Goal: Information Seeking & Learning: Check status

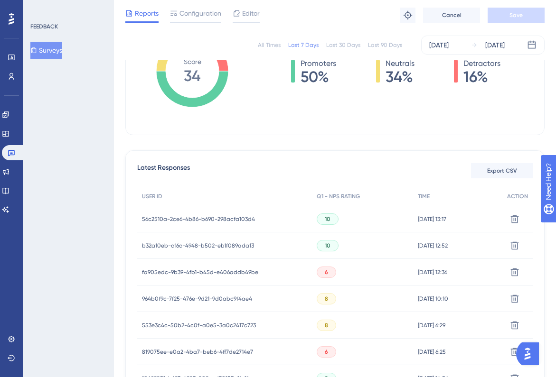
scroll to position [178, 0]
click at [198, 271] on span "fa905edc-9b39-4fb1-b45d-e406addb49be" at bounding box center [200, 273] width 116 height 8
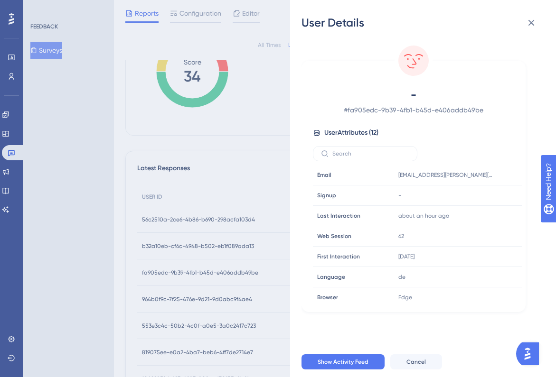
click at [198, 271] on div "User Details - # fa905edc-9b39-4fb1-b45d-e406addb49be User Attributes ( 12 ) Em…" at bounding box center [278, 188] width 556 height 377
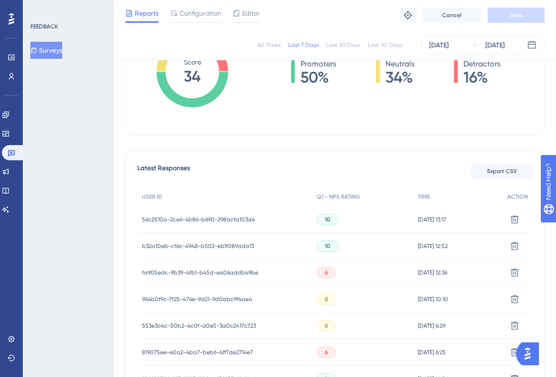
click at [189, 249] on span "b32a10eb-cf6c-4948-b502-eb1f089ada13" at bounding box center [198, 247] width 112 height 8
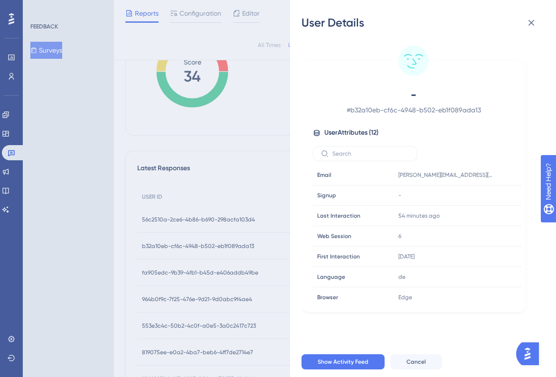
click at [189, 249] on div "User Details - # b32a10eb-cf6c-4948-b502-eb1f089ada13 User Attributes ( 12 ) Em…" at bounding box center [278, 188] width 556 height 377
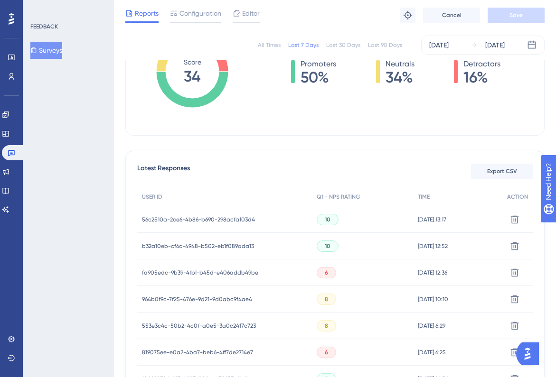
click at [182, 221] on span "56c2510a-2ce6-4b86-b690-298acfa103d4" at bounding box center [198, 220] width 113 height 8
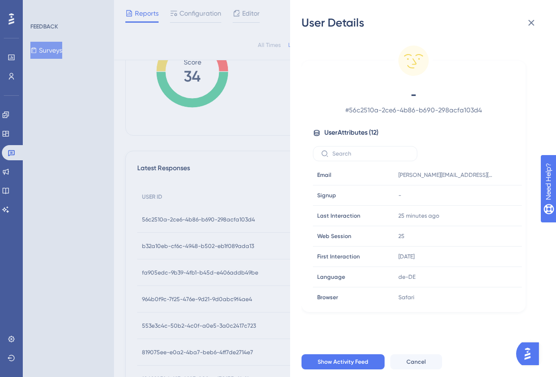
click at [182, 221] on div "User Details - # 56c2510a-2ce6-4b86-b690-298acfa103d4 User Attributes ( 12 ) Em…" at bounding box center [278, 188] width 556 height 377
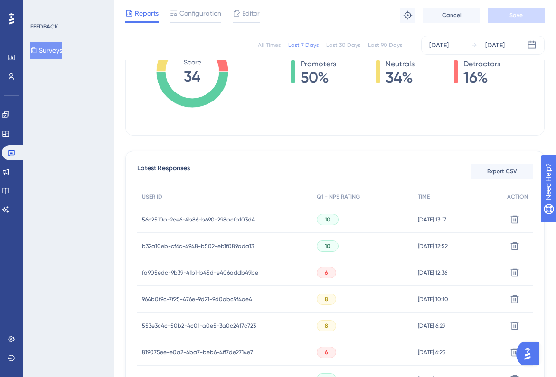
click at [190, 296] on span "964b0f9c-7f25-476e-9d21-9d0abc9f4ae4" at bounding box center [197, 300] width 110 height 8
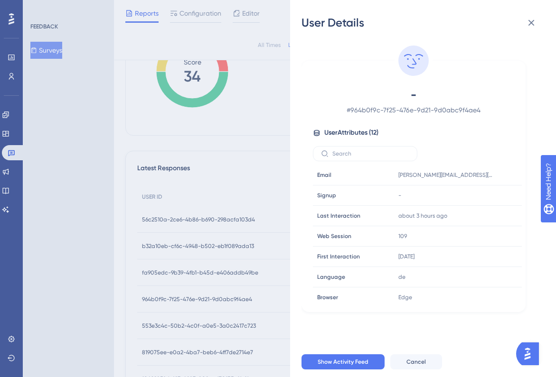
click at [190, 295] on div "User Details - # 964b0f9c-7f25-476e-9d21-9d0abc9f4ae4 User Attributes ( 12 ) Em…" at bounding box center [278, 188] width 556 height 377
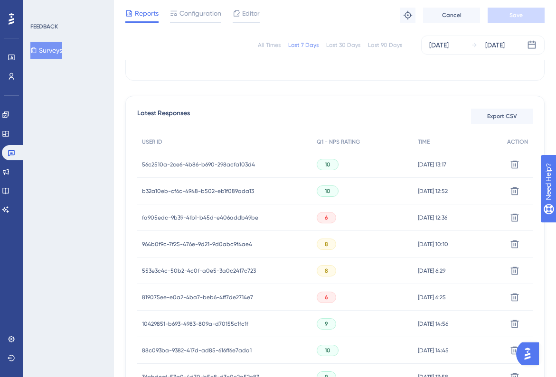
scroll to position [239, 0]
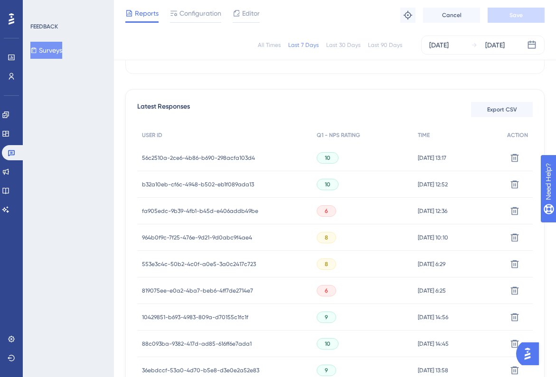
click at [189, 261] on span "553e3c4c-50b2-4c0f-a0e5-3a0c2417c723" at bounding box center [199, 265] width 114 height 8
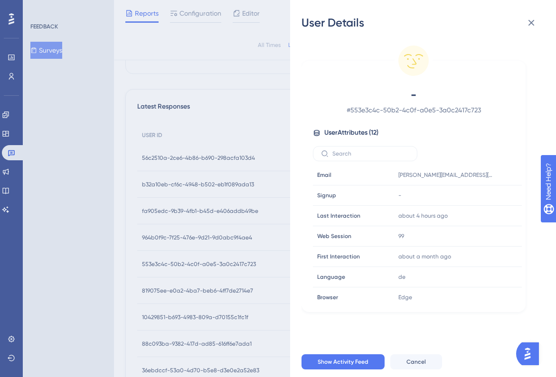
click at [189, 261] on div "User Details - # 553e3c4c-50b2-4c0f-a0e5-3a0c2417c723 User Attributes ( 12 ) Em…" at bounding box center [278, 188] width 556 height 377
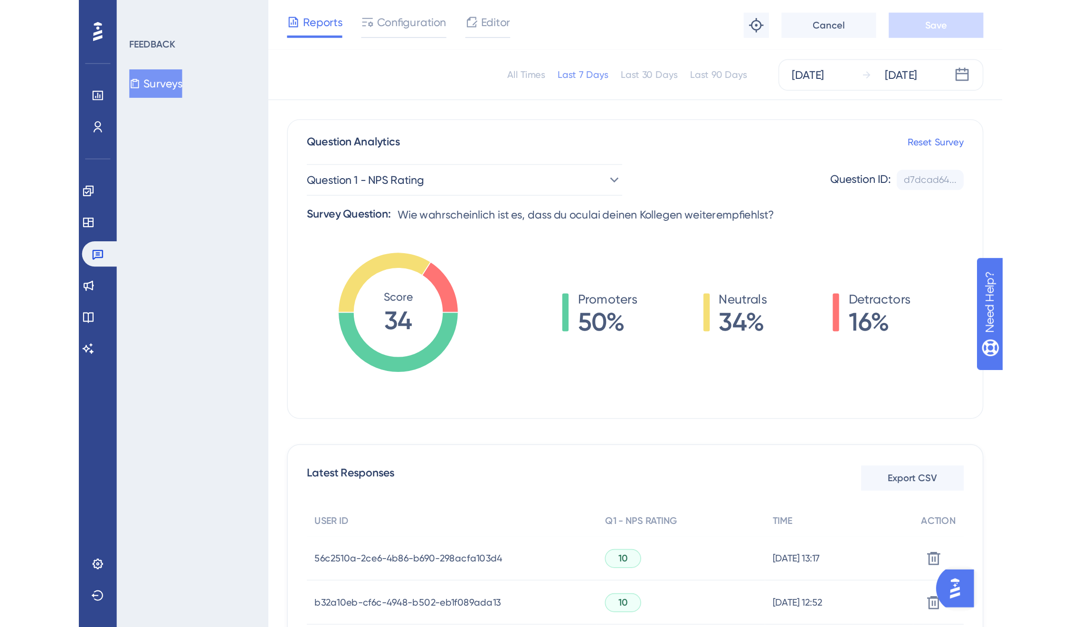
scroll to position [62, 0]
